Goal: Check status: Check status

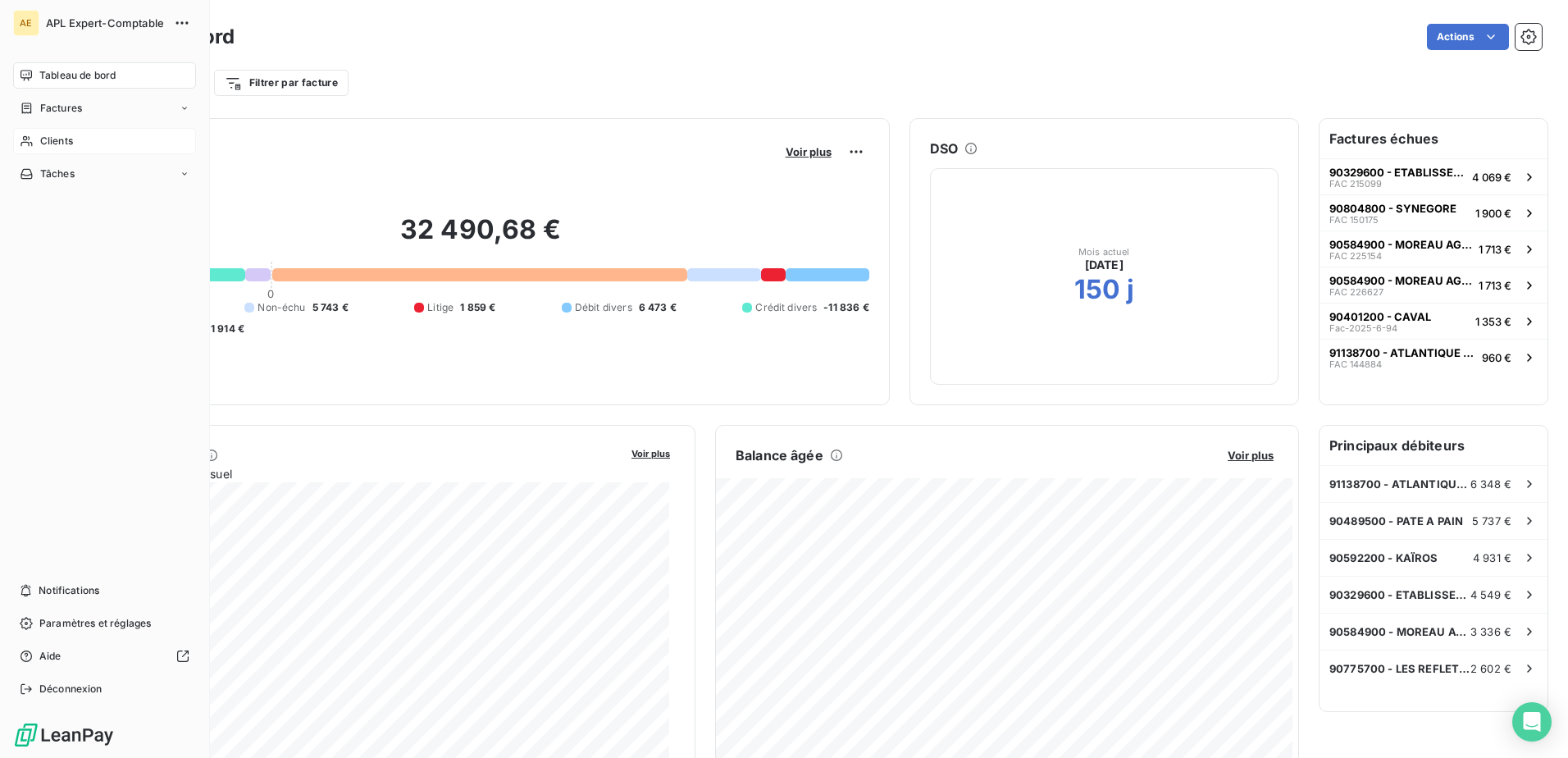
click at [65, 148] on span "Clients" at bounding box center [56, 141] width 32 height 15
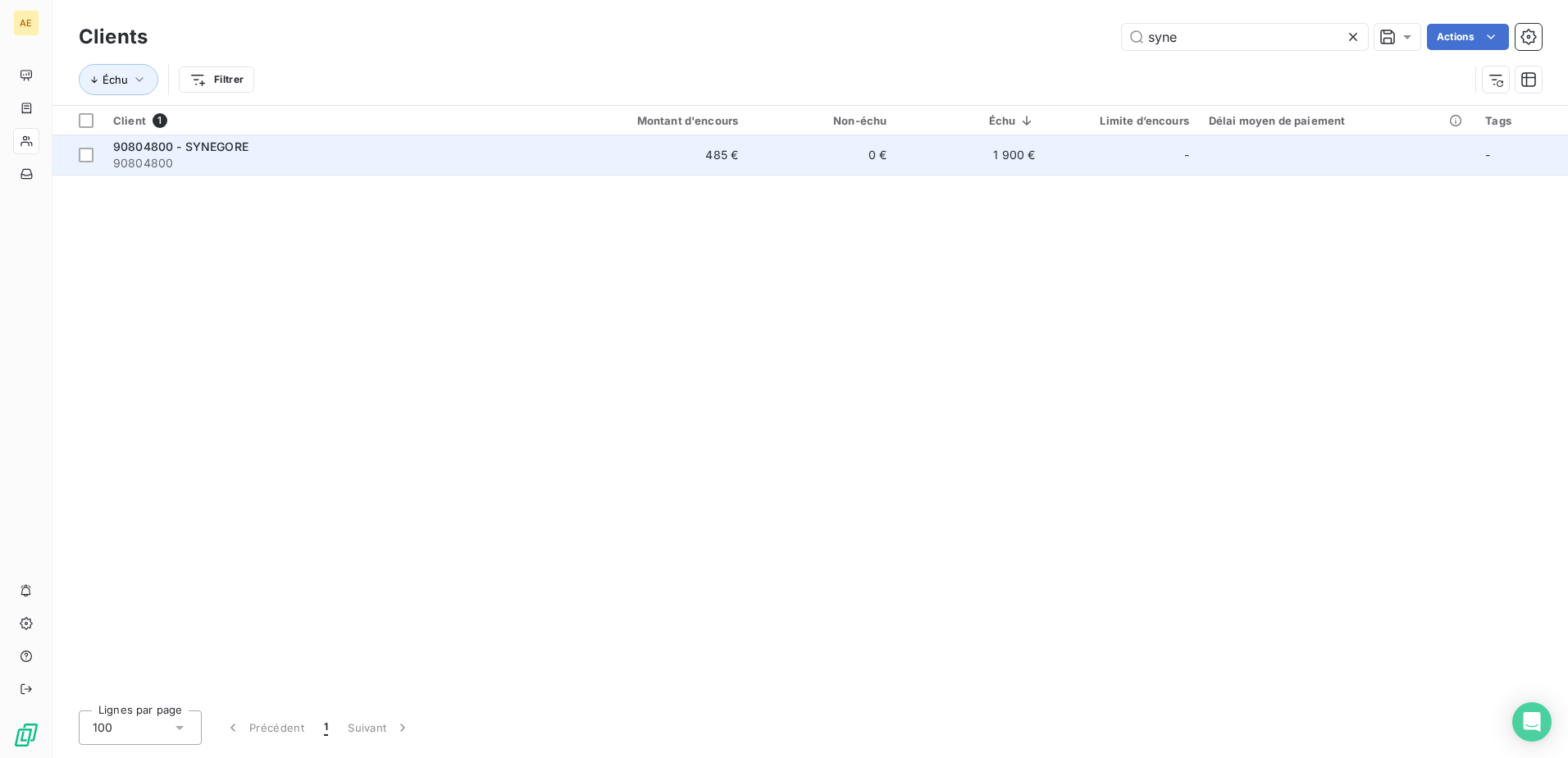
type input "syne"
click at [252, 155] on span "90804800" at bounding box center [325, 163] width 426 height 17
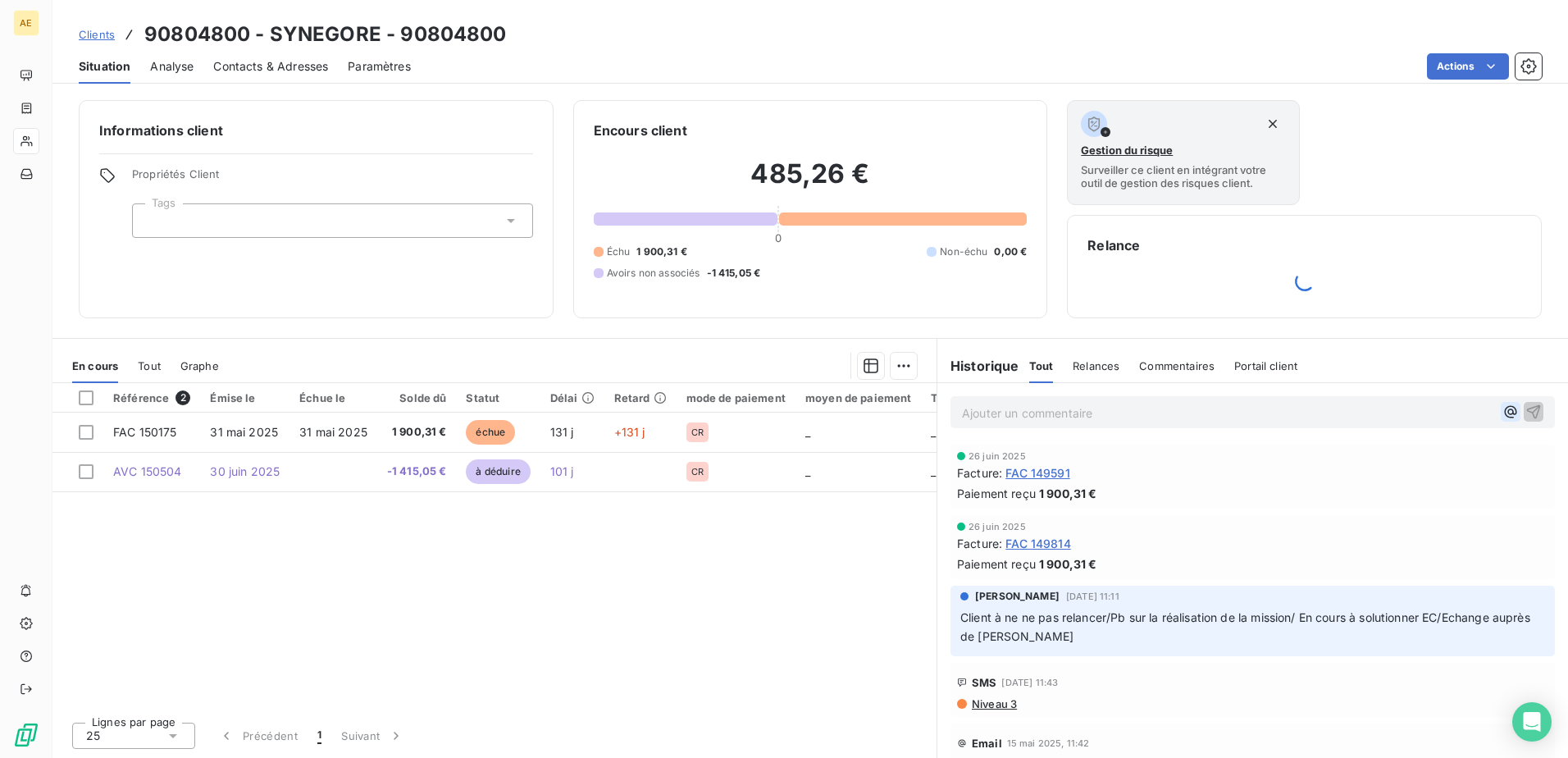
click at [1502, 415] on icon "button" at bounding box center [1511, 412] width 17 height 17
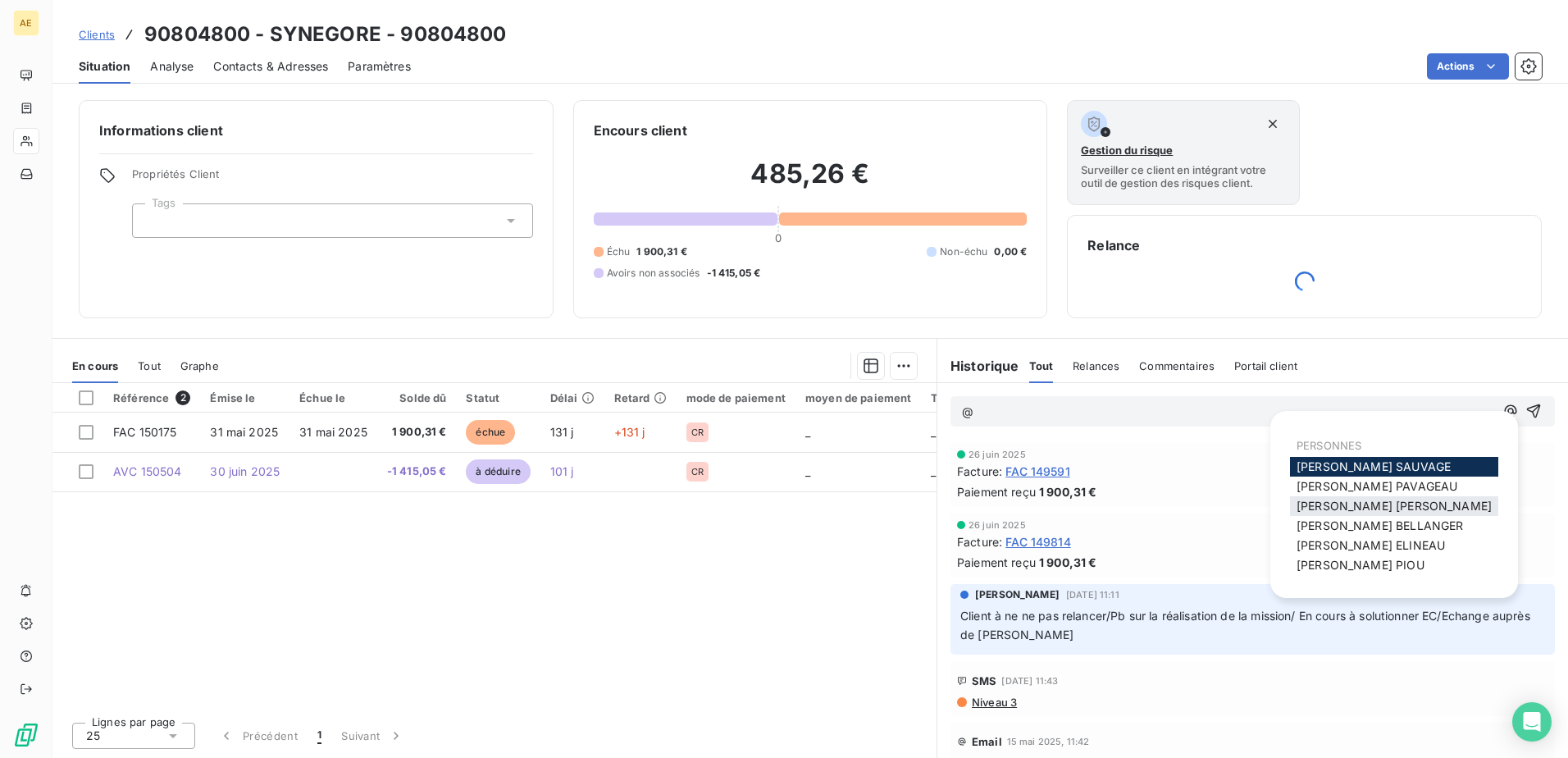
click at [1411, 511] on span "[PERSON_NAME] MAILLARD" at bounding box center [1394, 506] width 195 height 14
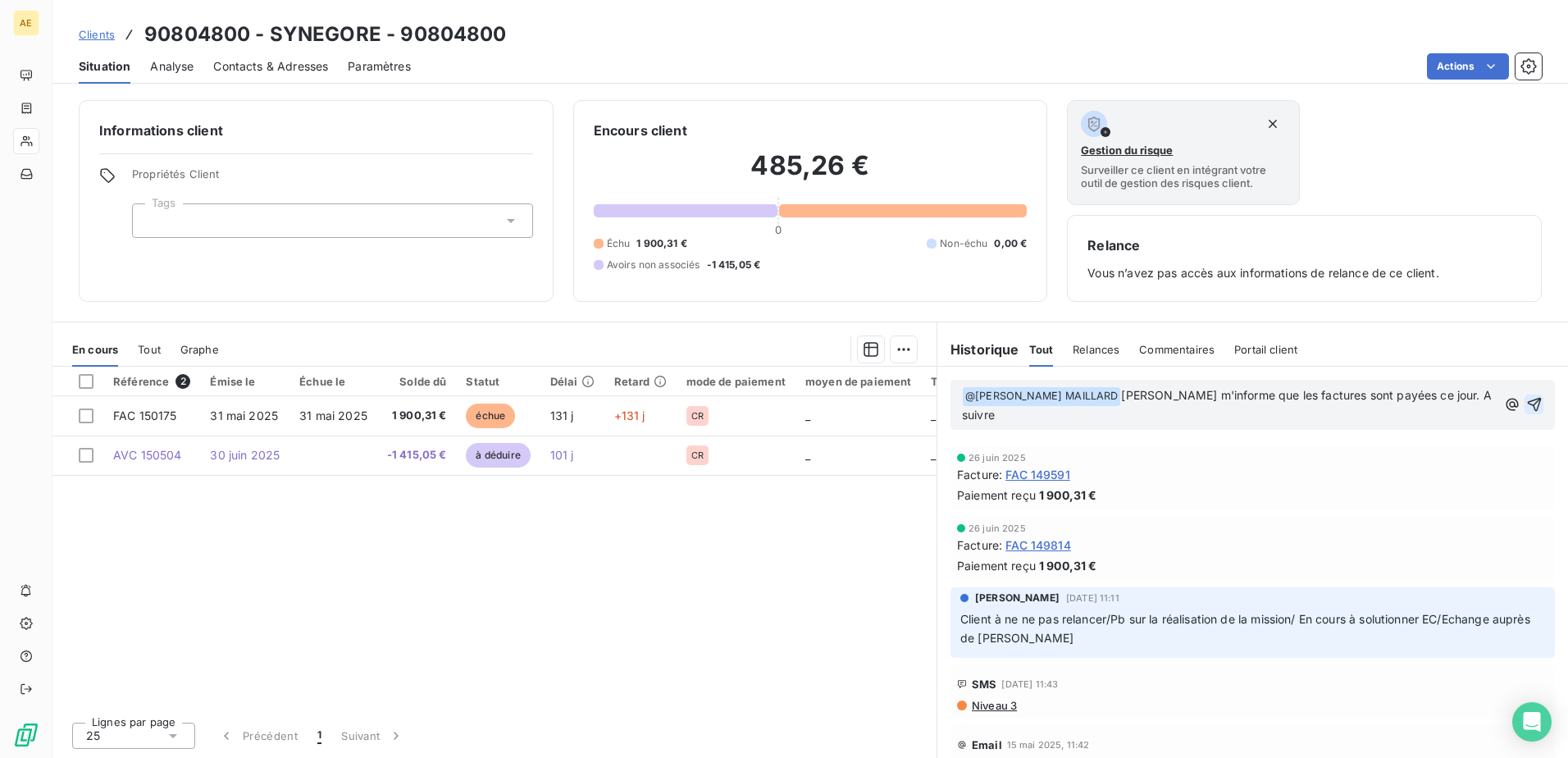
click at [1526, 398] on icon "button" at bounding box center [1533, 405] width 14 height 14
